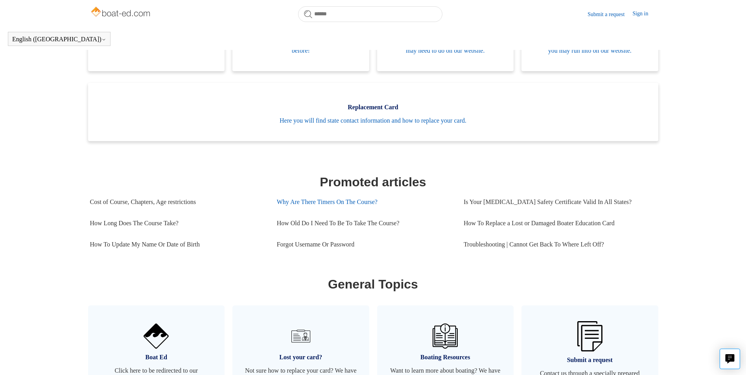
scroll to position [214, 0]
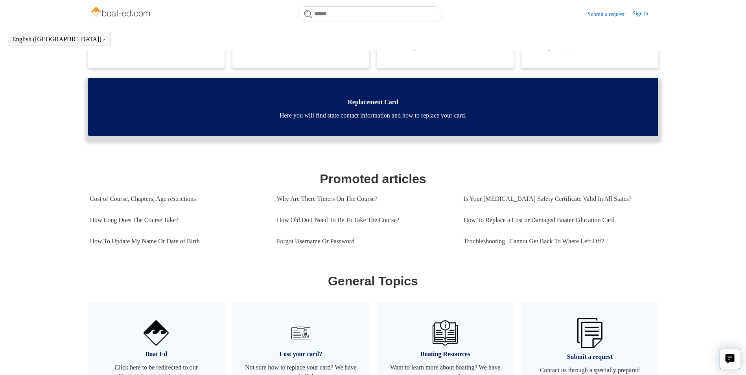
click at [402, 120] on span "Here you will find state contact information and how to replace your card." at bounding box center [373, 115] width 547 height 9
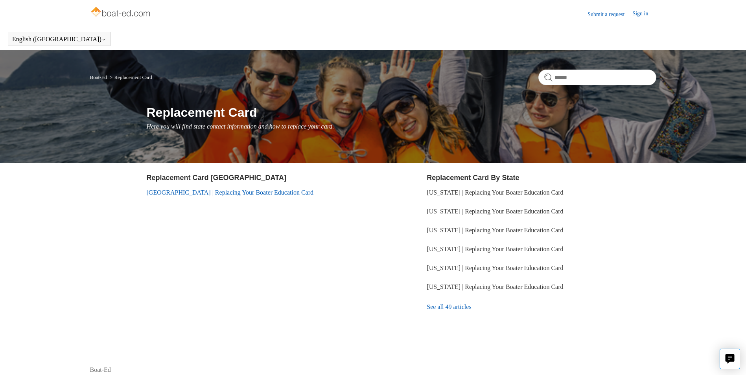
click at [180, 193] on link "[GEOGRAPHIC_DATA] | Replacing Your Boater Education Card" at bounding box center [230, 192] width 167 height 7
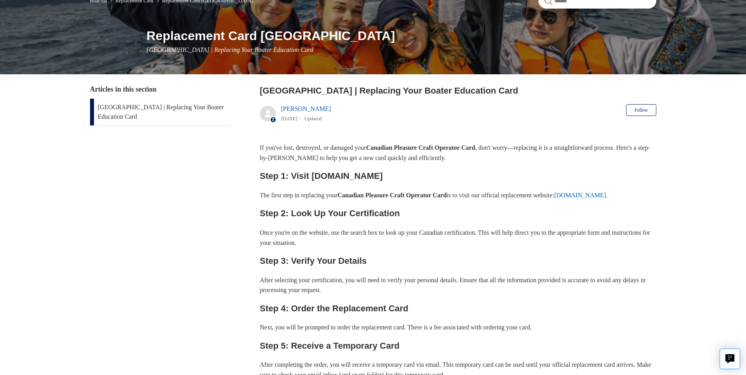
scroll to position [79, 0]
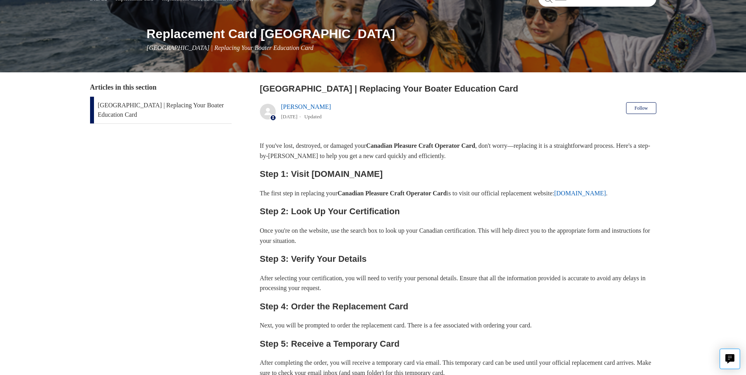
click at [606, 193] on link "ilostmycard.com" at bounding box center [580, 193] width 52 height 7
